Goal: Find specific page/section: Find specific page/section

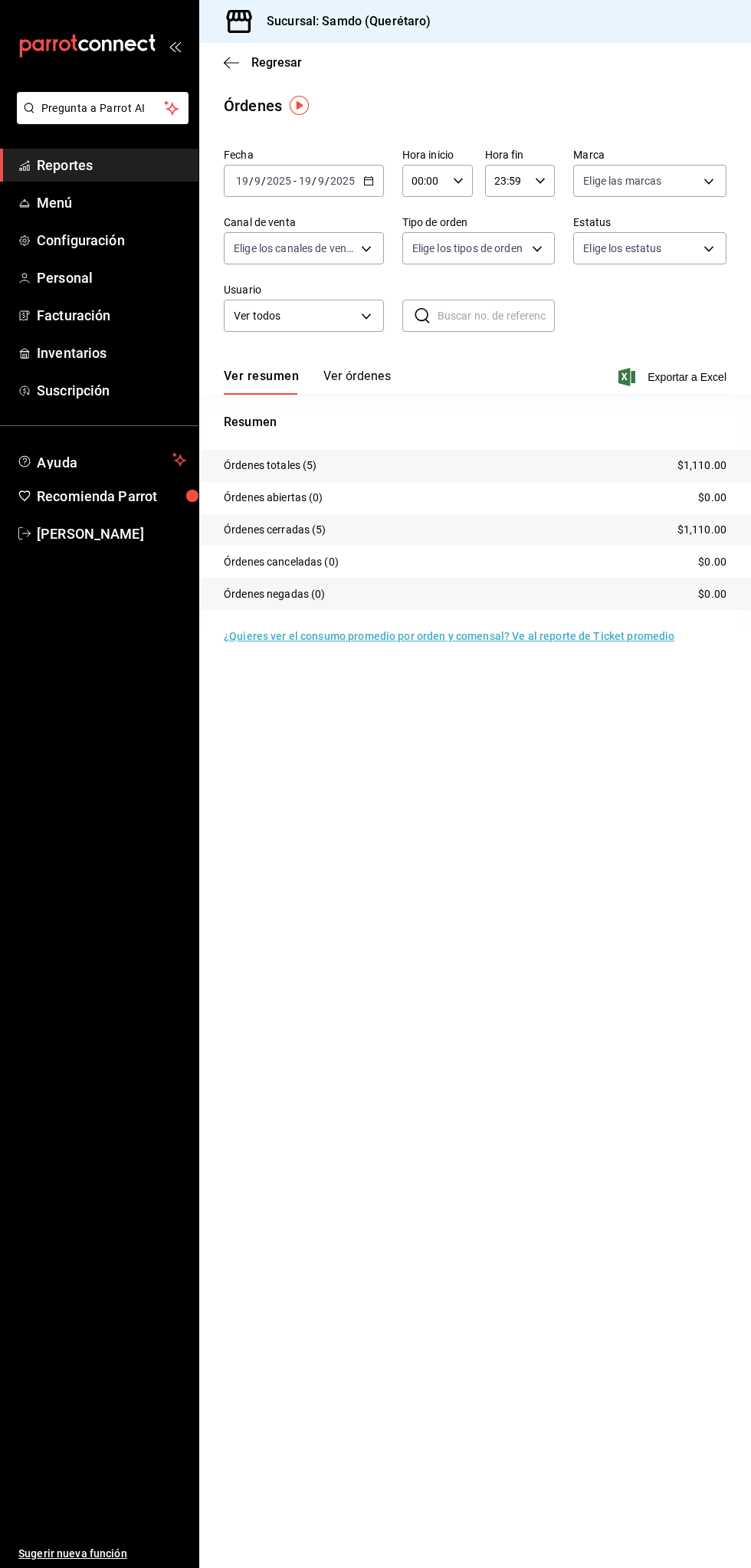
click at [146, 155] on span "Reportes" at bounding box center [111, 165] width 149 height 21
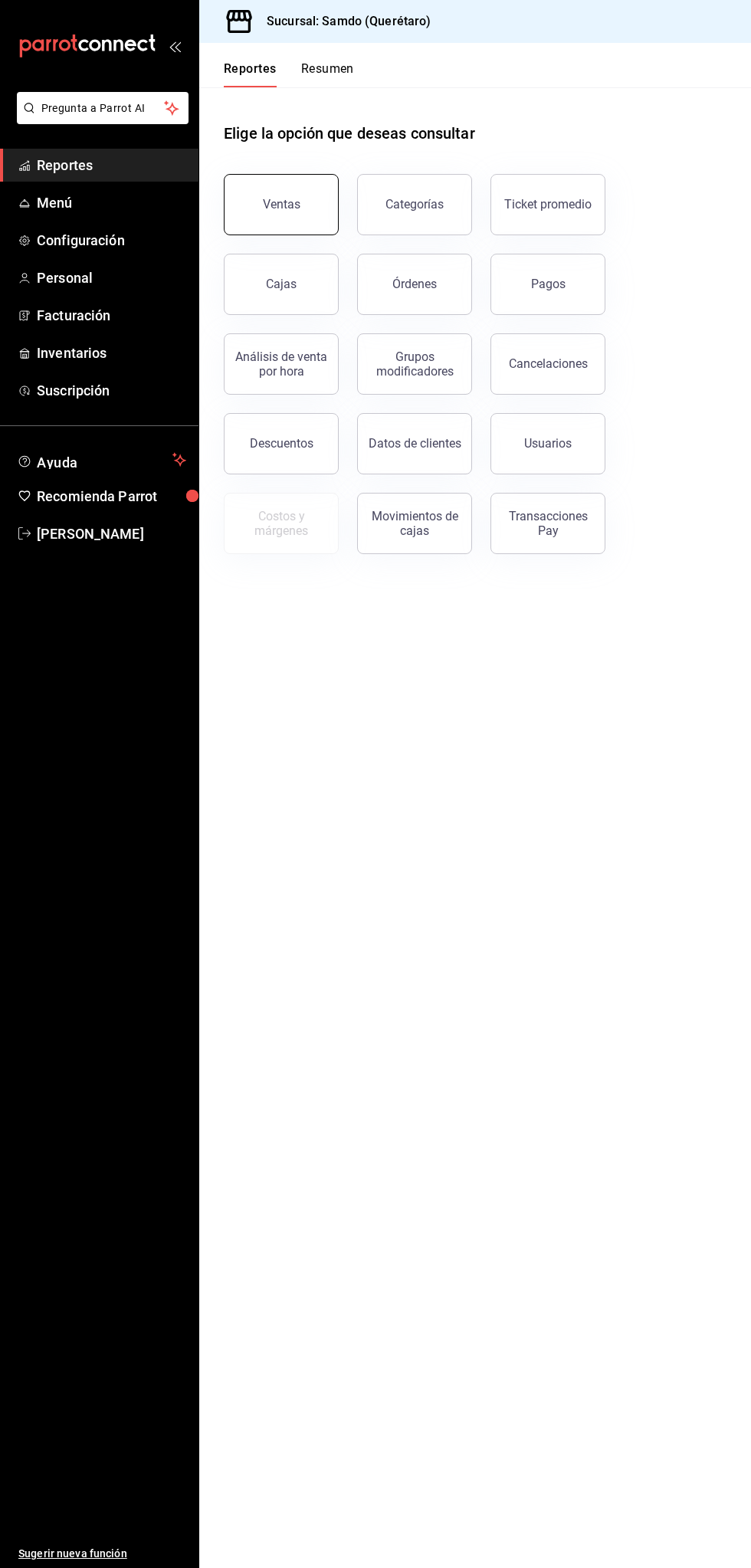
click at [324, 209] on button "Ventas" at bounding box center [281, 204] width 115 height 61
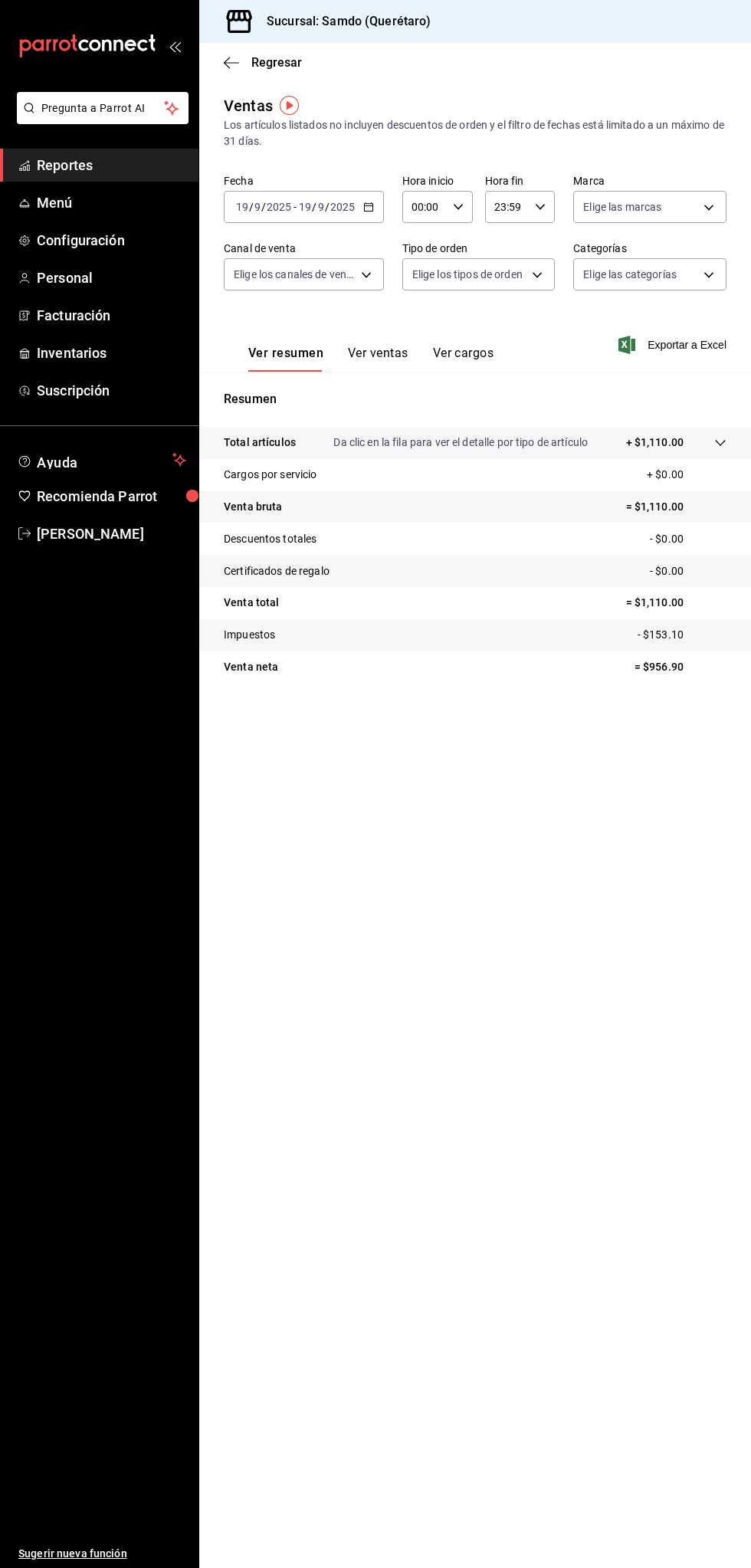
click at [117, 174] on span "Reportes" at bounding box center [111, 165] width 149 height 21
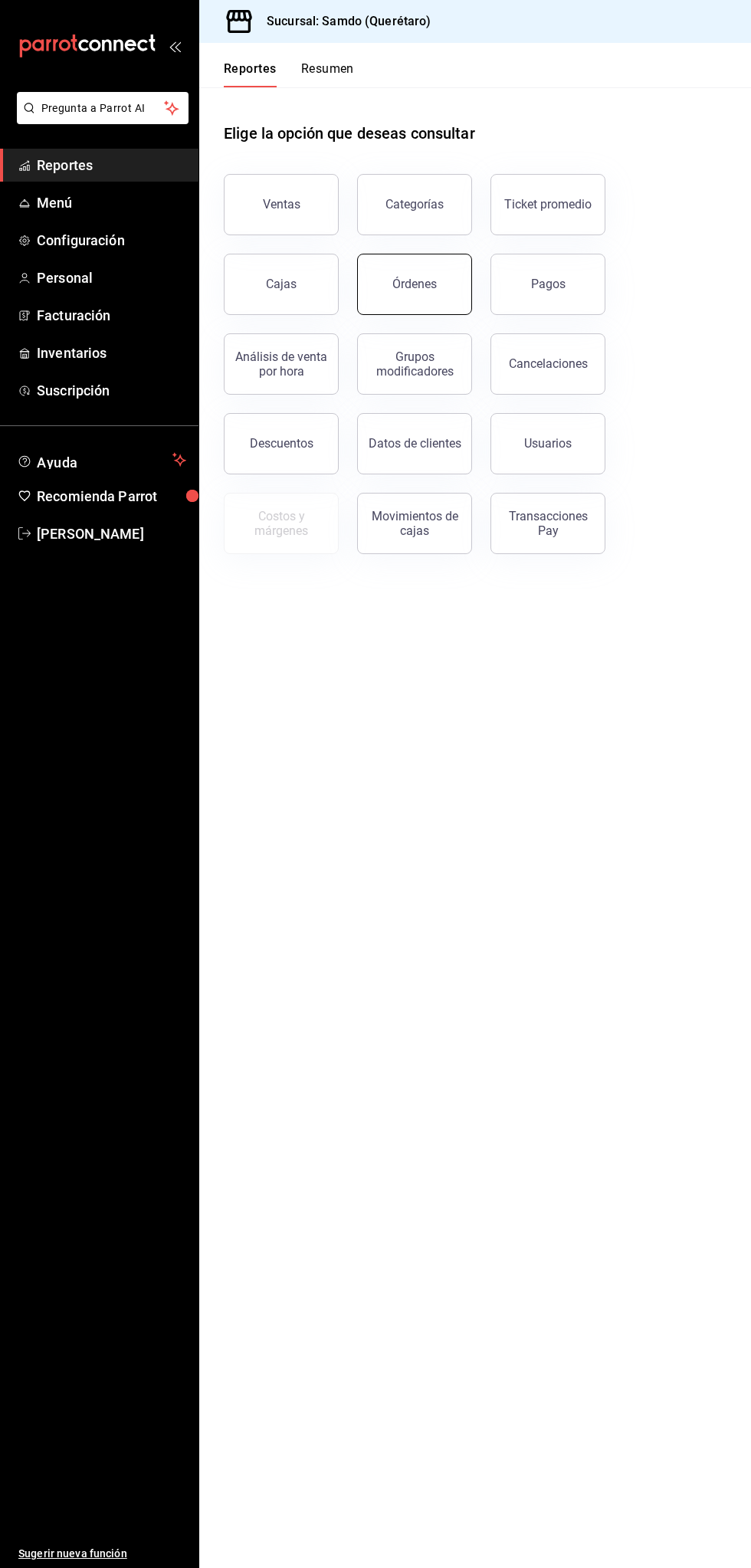
click at [421, 295] on button "Órdenes" at bounding box center [414, 284] width 115 height 61
